Goal: Information Seeking & Learning: Learn about a topic

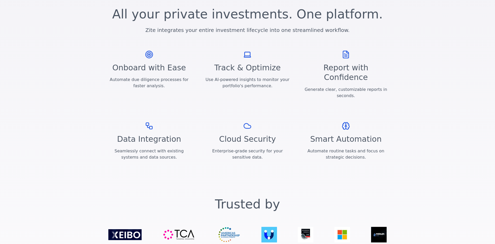
scroll to position [682, 0]
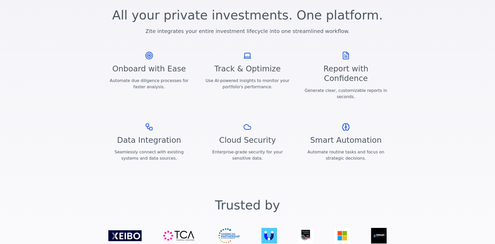
drag, startPoint x: 284, startPoint y: 174, endPoint x: 242, endPoint y: 173, distance: 42.9
click at [324, 187] on section "Trusted by" at bounding box center [247, 222] width 495 height 70
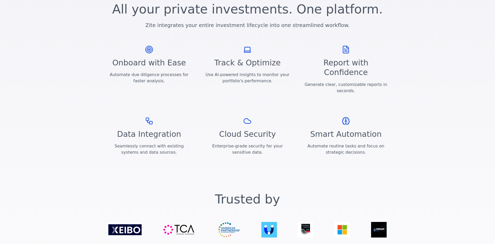
scroll to position [690, 0]
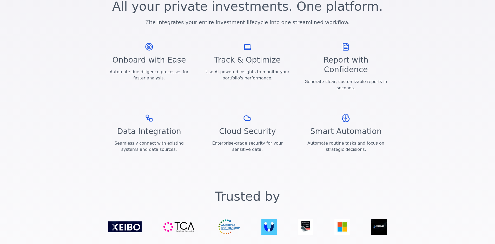
drag, startPoint x: 239, startPoint y: 235, endPoint x: 292, endPoint y: 233, distance: 52.5
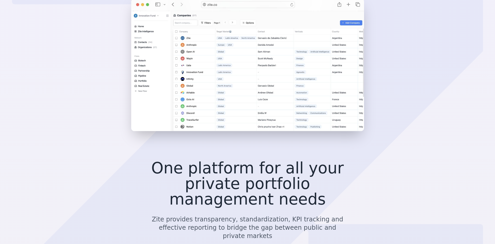
scroll to position [0, 0]
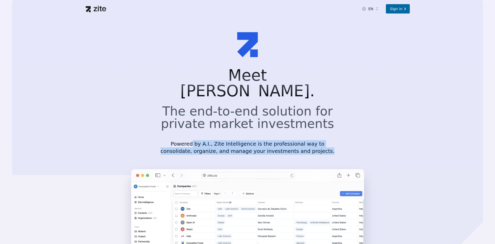
drag, startPoint x: 192, startPoint y: 131, endPoint x: 307, endPoint y: 136, distance: 114.5
click at [307, 140] on p "Powered by A.I., Zite Intelligence is the professional way to consolidate, orga…" at bounding box center [247, 147] width 175 height 15
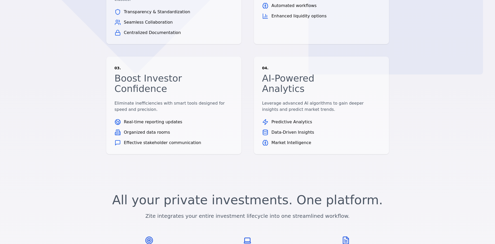
scroll to position [638, 0]
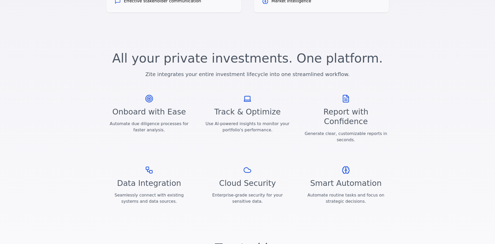
drag, startPoint x: 162, startPoint y: 112, endPoint x: 167, endPoint y: 111, distance: 5.0
click at [162, 166] on div "Data Integration Seamlessly connect with existing systems and data sources." at bounding box center [149, 190] width 86 height 49
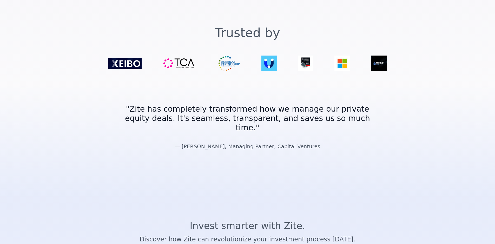
scroll to position [901, 0]
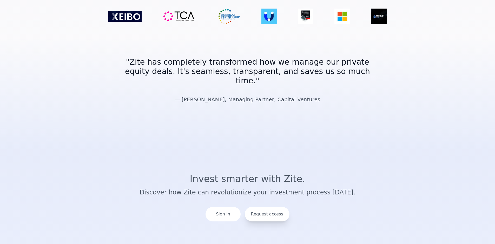
click at [273, 207] on div "Request access" at bounding box center [267, 214] width 45 height 15
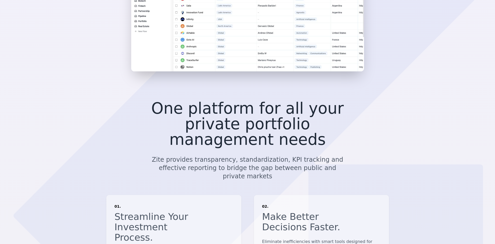
scroll to position [61, 0]
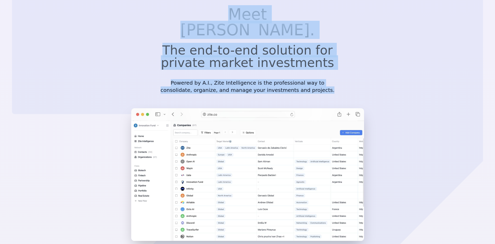
drag, startPoint x: 199, startPoint y: 14, endPoint x: 296, endPoint y: 70, distance: 112.5
click at [314, 80] on div "Meet Zite. The end-to-end solution for private market investments Powered by A.…" at bounding box center [247, 56] width 191 height 98
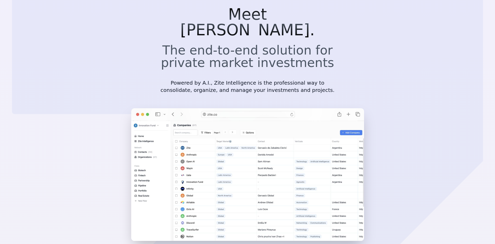
click at [279, 79] on p "Powered by A.I., Zite Intelligence is the professional way to consolidate, orga…" at bounding box center [247, 86] width 175 height 15
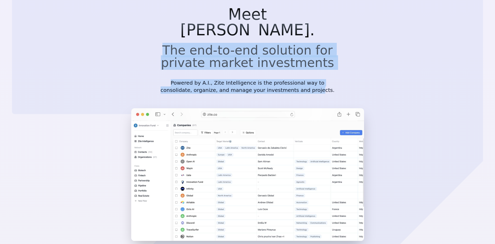
drag, startPoint x: 265, startPoint y: 56, endPoint x: 300, endPoint y: 73, distance: 37.8
click at [300, 73] on section "Meet Zite. The end-to-end solution for private market investments Powered by A.…" at bounding box center [247, 110] width 495 height 306
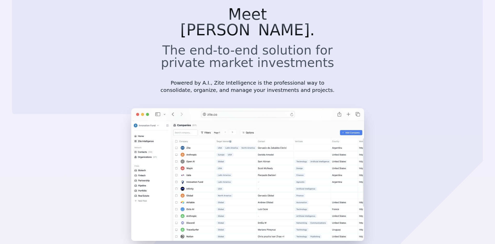
click at [299, 79] on p "Powered by A.I., Zite Intelligence is the professional way to consolidate, orga…" at bounding box center [247, 86] width 175 height 15
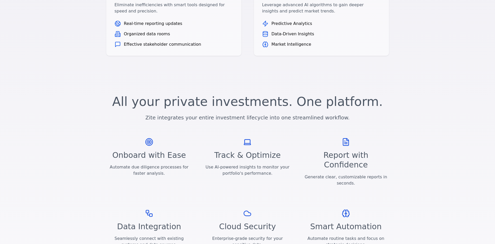
scroll to position [616, 0]
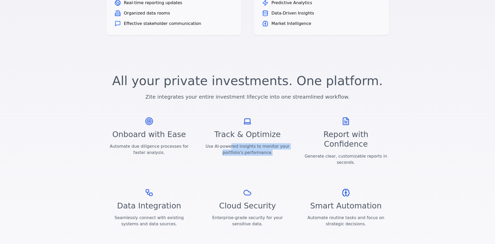
drag, startPoint x: 233, startPoint y: 88, endPoint x: 289, endPoint y: 103, distance: 58.2
click at [289, 117] on div "Track & Optimize Use AI-powered insights to monitor your portfolio's performanc…" at bounding box center [248, 146] width 86 height 59
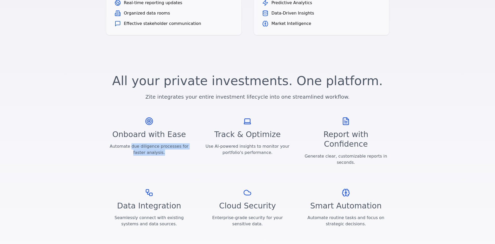
drag, startPoint x: 127, startPoint y: 91, endPoint x: 162, endPoint y: 99, distance: 35.9
click at [162, 144] on p "Automate due diligence processes for faster analysis." at bounding box center [149, 150] width 86 height 12
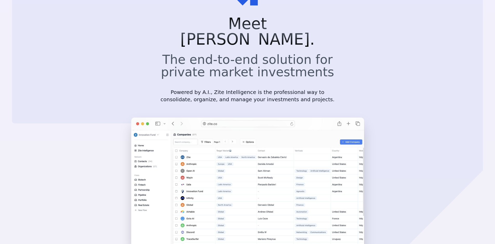
scroll to position [104, 0]
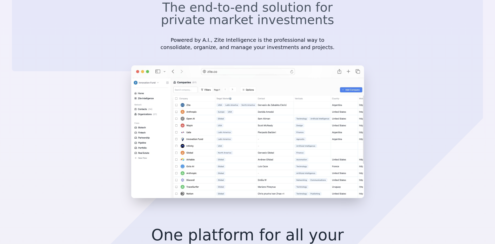
click at [268, 118] on img at bounding box center [247, 132] width 233 height 133
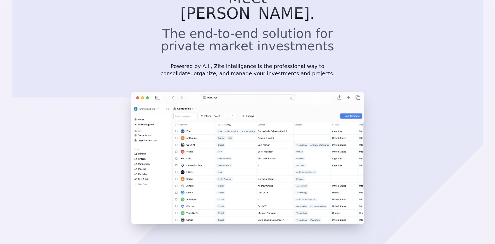
scroll to position [0, 0]
